Goal: Obtain resource: Download file/media

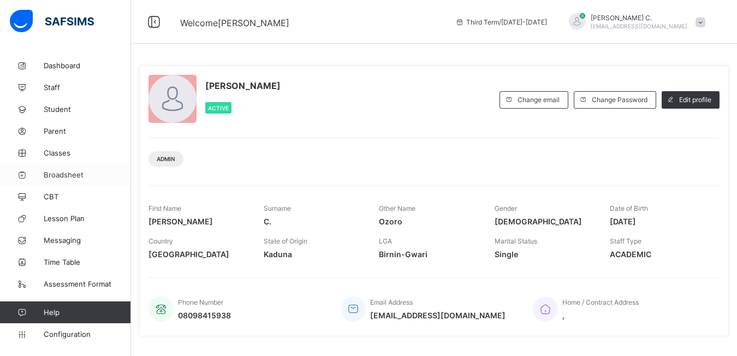
click at [65, 172] on span "Broadsheet" at bounding box center [87, 174] width 87 height 9
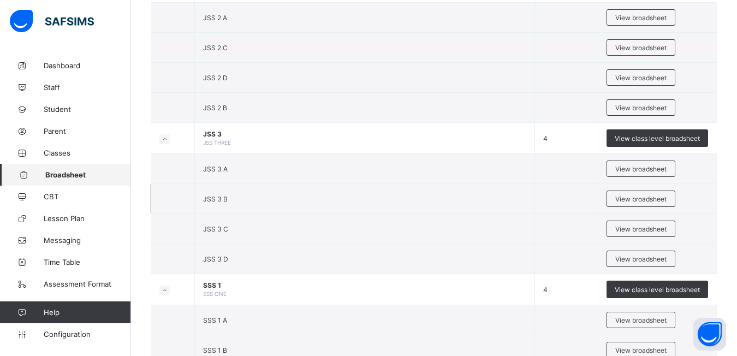
scroll to position [982, 0]
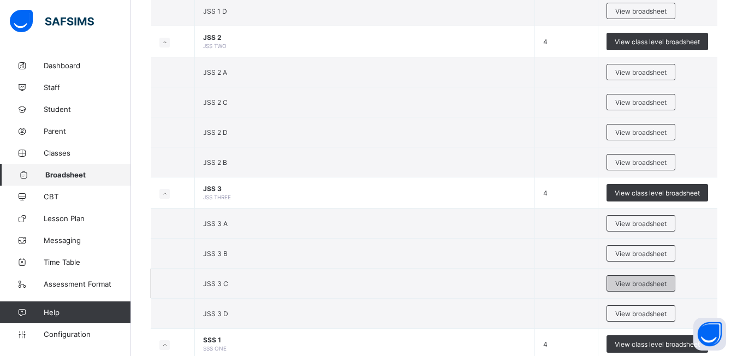
click at [652, 284] on span "View broadsheet" at bounding box center [640, 283] width 51 height 8
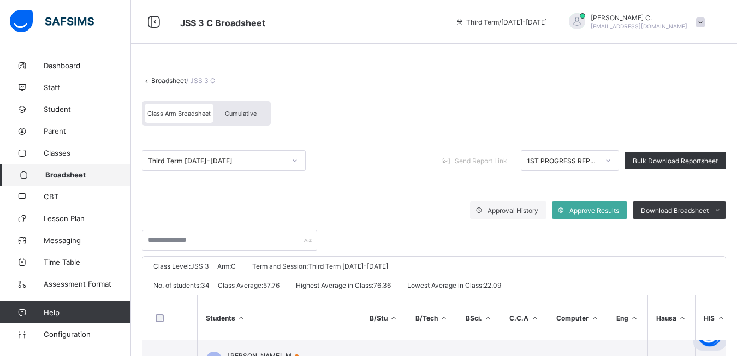
click at [611, 164] on icon at bounding box center [608, 160] width 7 height 11
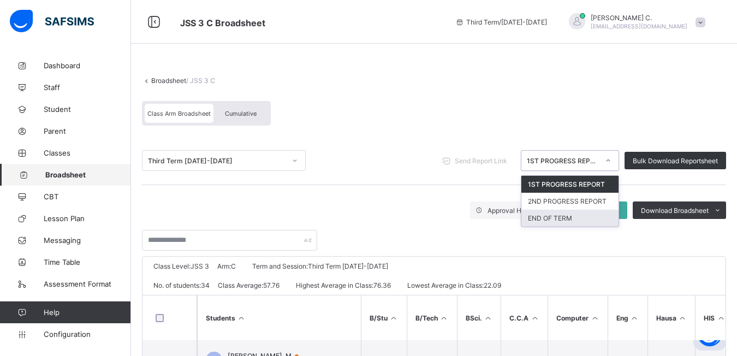
click at [553, 222] on div "END OF TERM" at bounding box center [569, 218] width 97 height 17
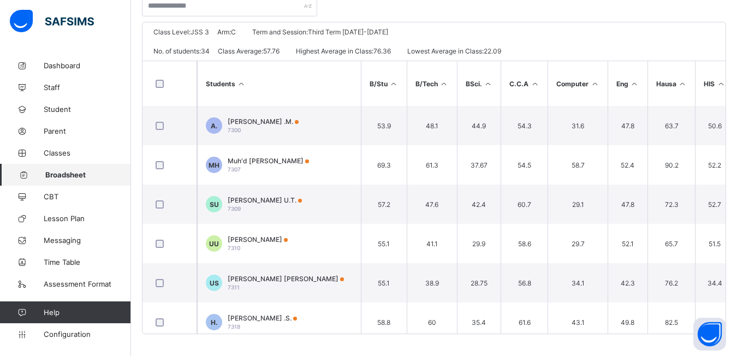
click at [59, 177] on span "Broadsheet" at bounding box center [88, 174] width 86 height 9
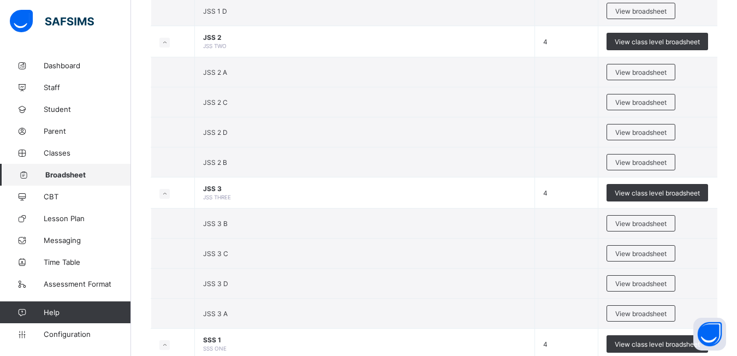
scroll to position [1037, 0]
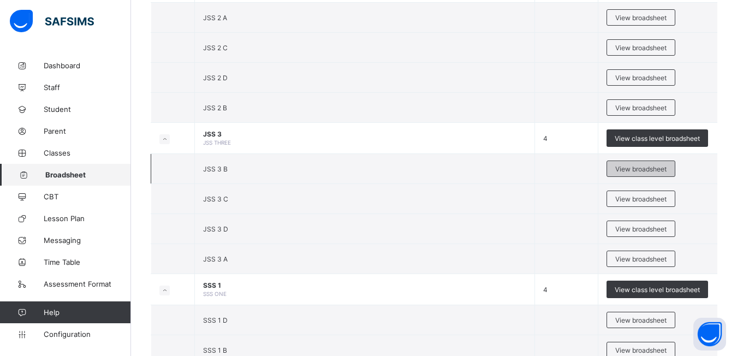
click at [635, 170] on span "View broadsheet" at bounding box center [640, 169] width 51 height 8
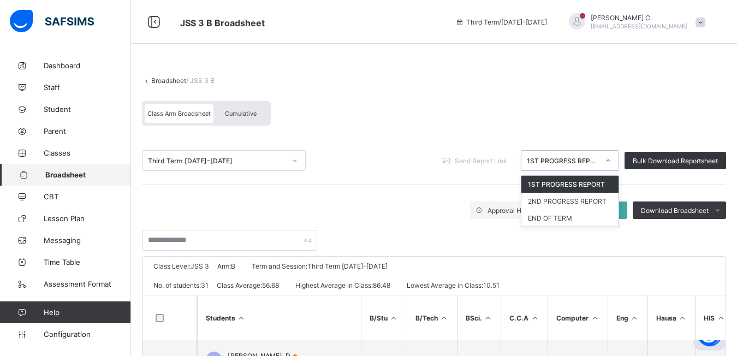
click at [611, 163] on icon at bounding box center [608, 160] width 7 height 11
click at [562, 220] on div "END OF TERM" at bounding box center [569, 218] width 97 height 17
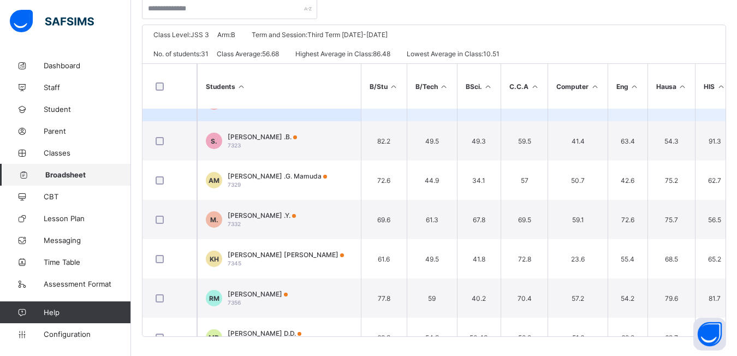
scroll to position [193, 0]
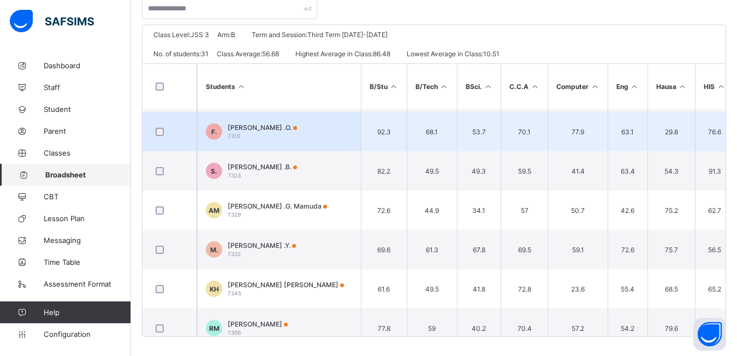
click at [726, 134] on td "76.6" at bounding box center [714, 131] width 39 height 39
click at [726, 128] on td "76.6" at bounding box center [714, 131] width 39 height 39
click at [723, 115] on td "76.6" at bounding box center [714, 131] width 39 height 39
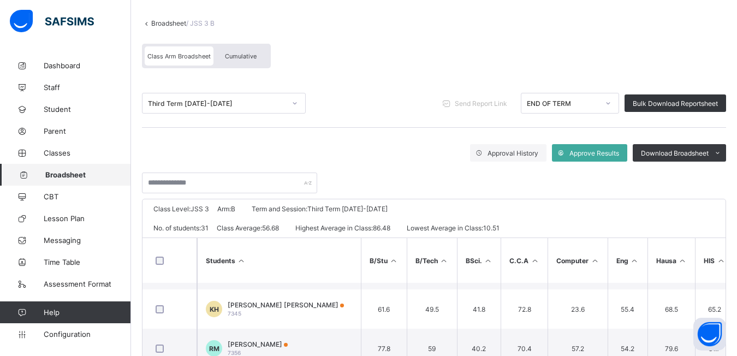
scroll to position [55, 0]
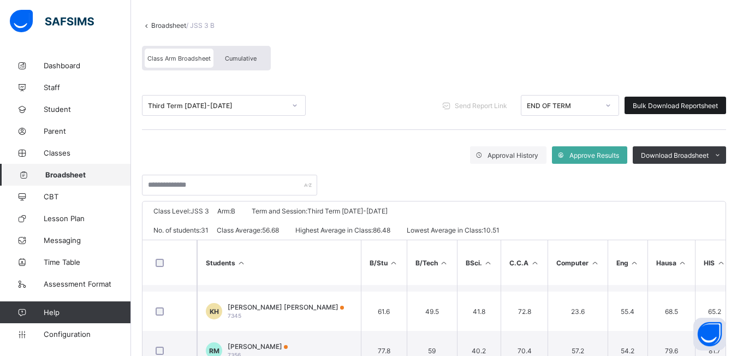
click at [665, 104] on span "Bulk Download Reportsheet" at bounding box center [675, 106] width 85 height 8
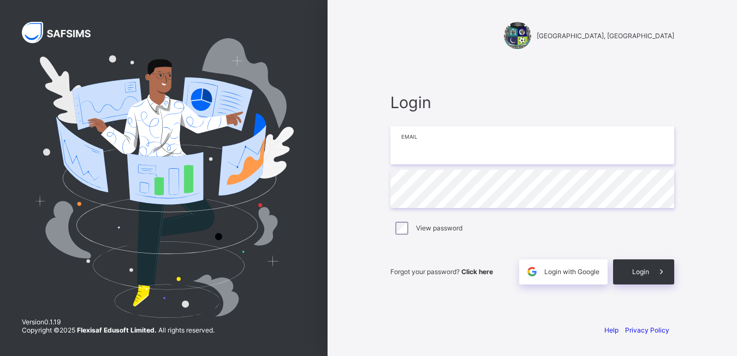
type input "**********"
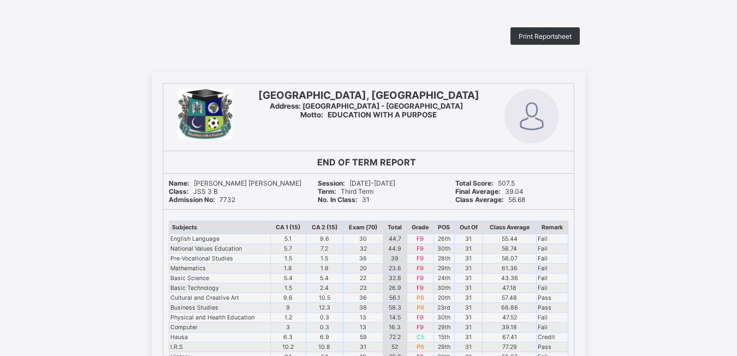
drag, startPoint x: 356, startPoint y: 191, endPoint x: 366, endPoint y: 192, distance: 9.3
